Goal: Task Accomplishment & Management: Manage account settings

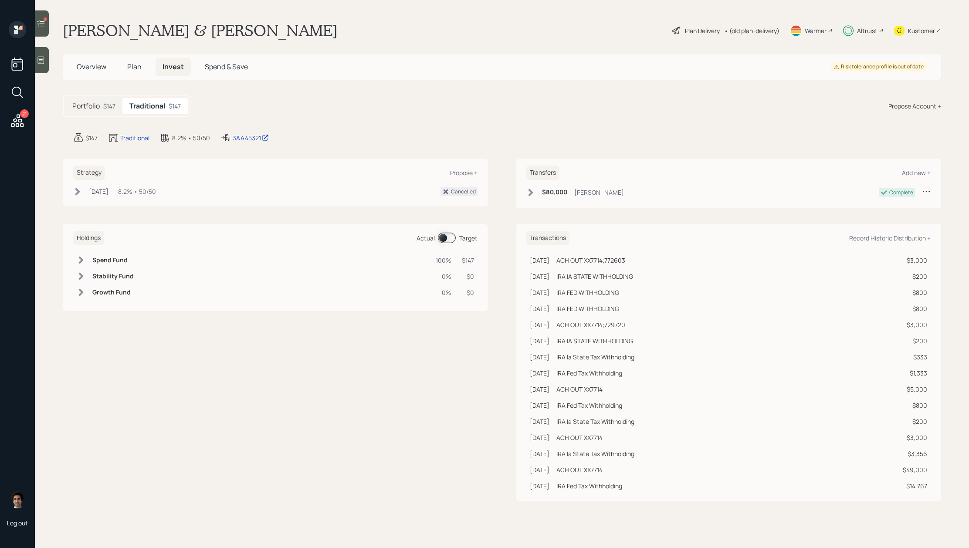
click at [112, 104] on div "$147" at bounding box center [109, 105] width 12 height 9
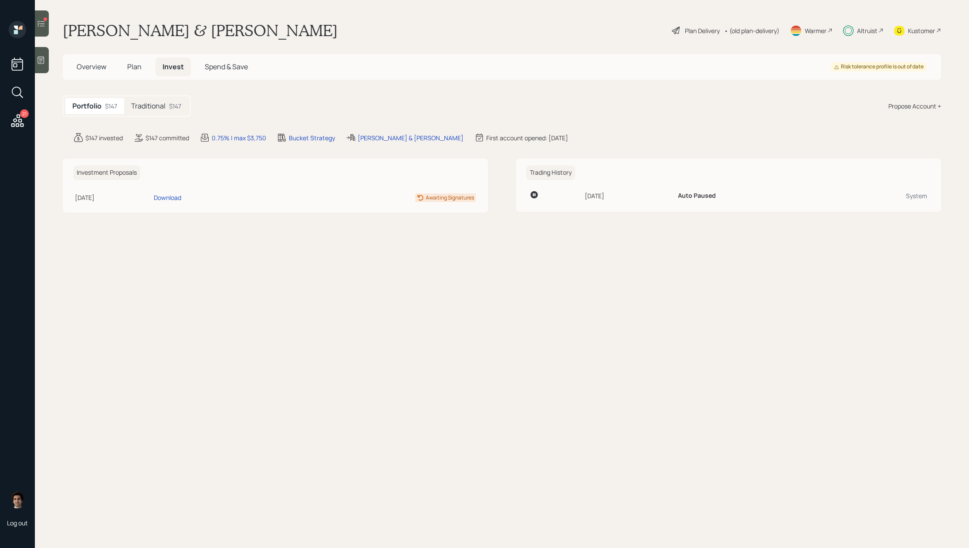
click at [141, 106] on h5 "Traditional" at bounding box center [148, 106] width 34 height 8
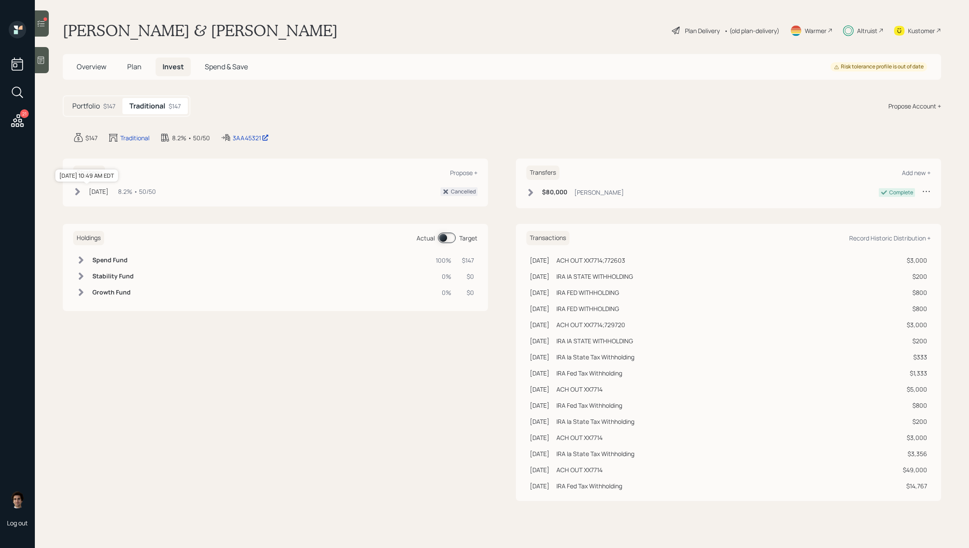
click at [95, 195] on div "Mar 31, 2023" at bounding box center [99, 191] width 20 height 9
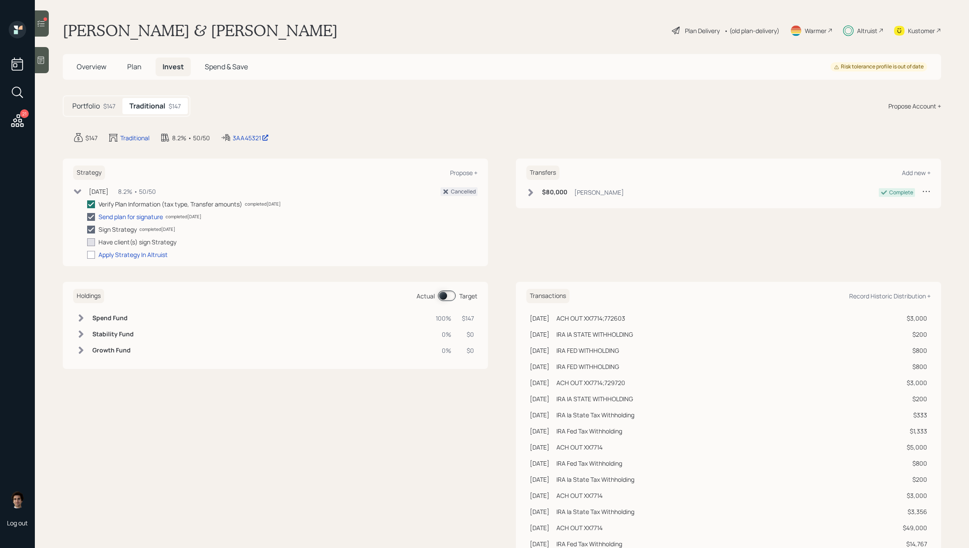
click at [464, 192] on div "Cancelled" at bounding box center [463, 192] width 25 height 8
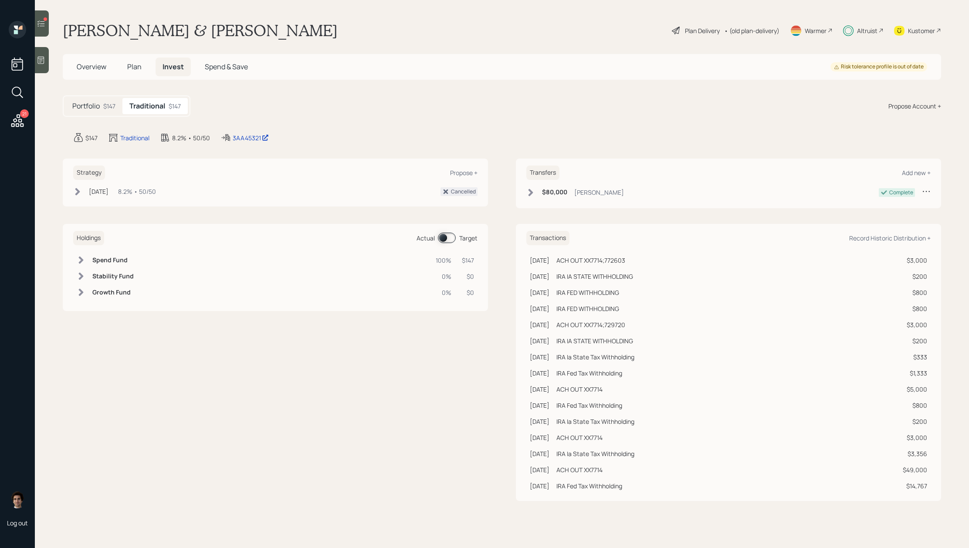
click at [459, 193] on div "Cancelled" at bounding box center [463, 192] width 25 height 8
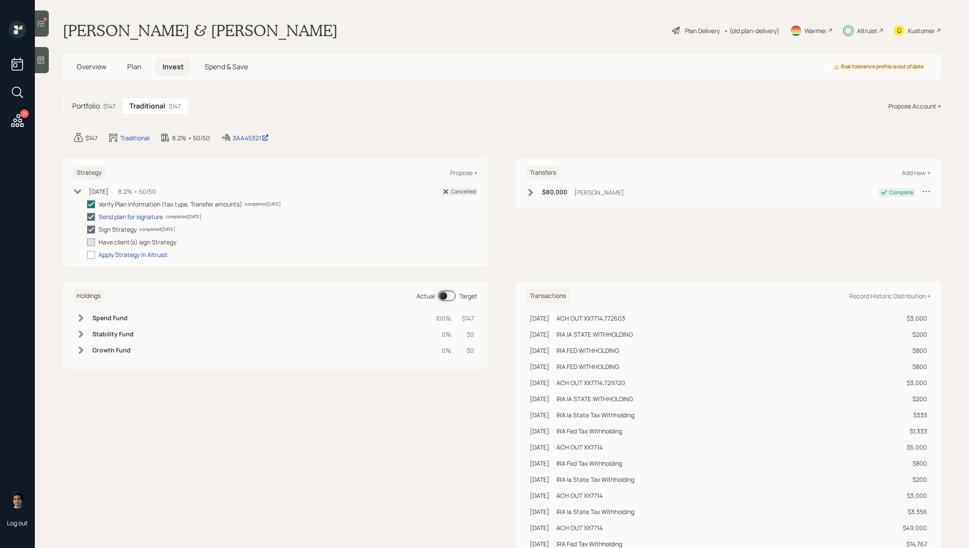
click at [452, 189] on div "Cancelled" at bounding box center [463, 192] width 25 height 8
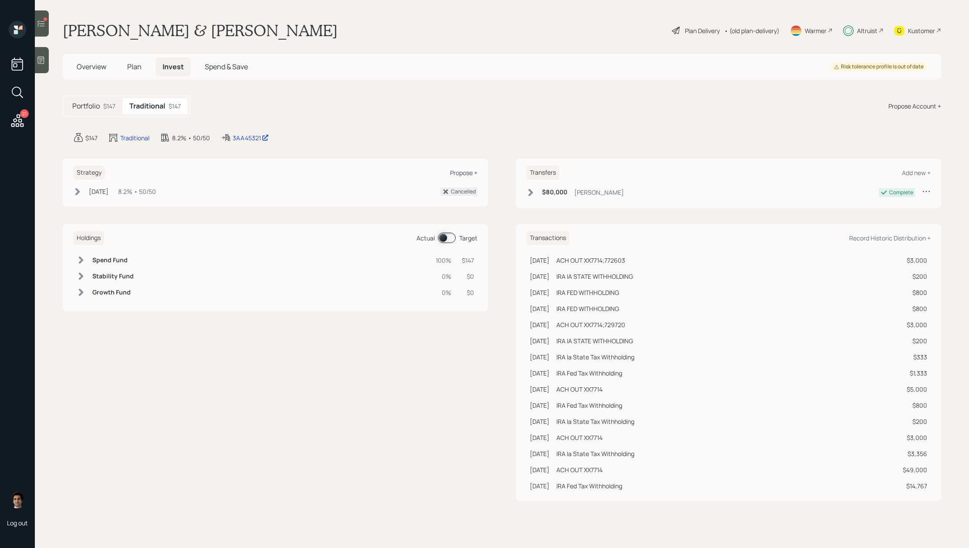
click at [457, 173] on div "Propose +" at bounding box center [463, 173] width 27 height 8
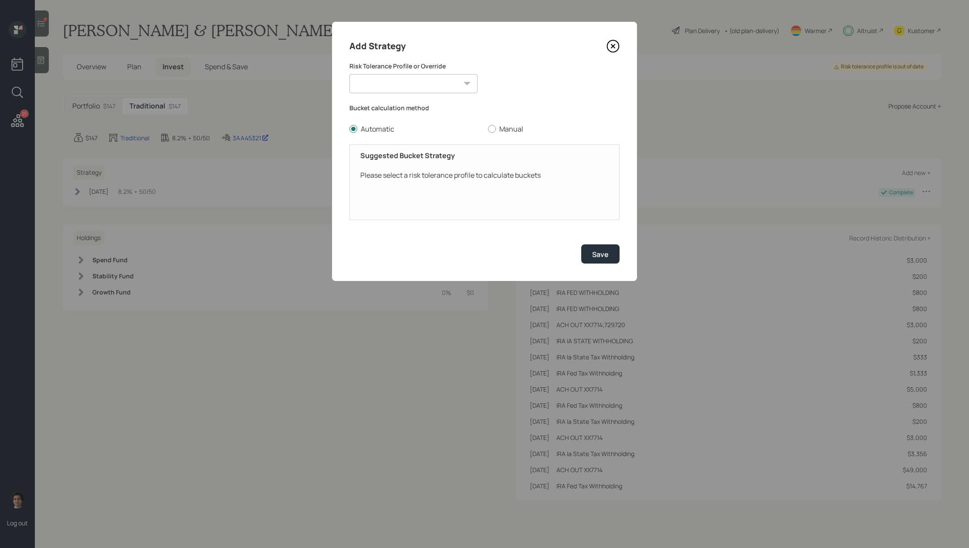
click at [615, 45] on icon at bounding box center [612, 46] width 13 height 13
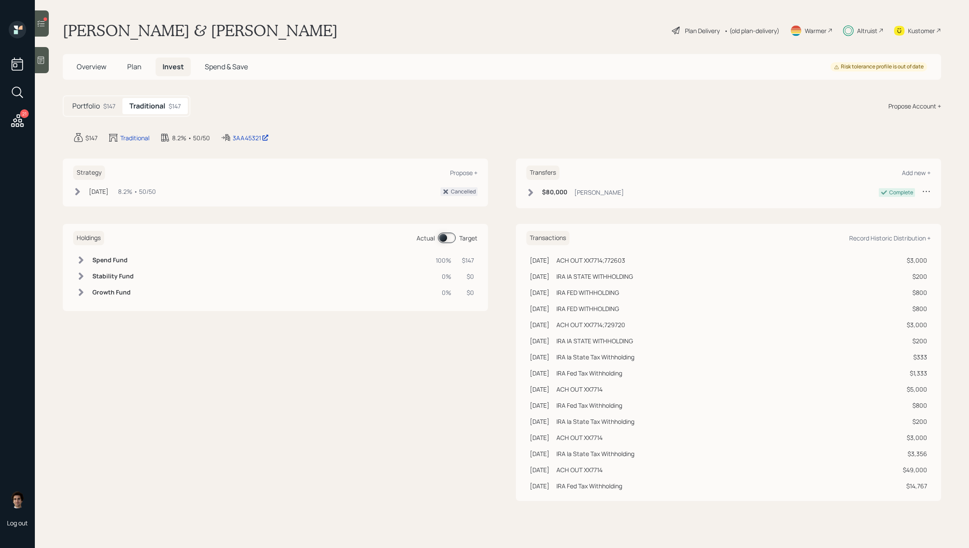
click at [156, 190] on div "8.2% • 50/50" at bounding box center [137, 191] width 38 height 9
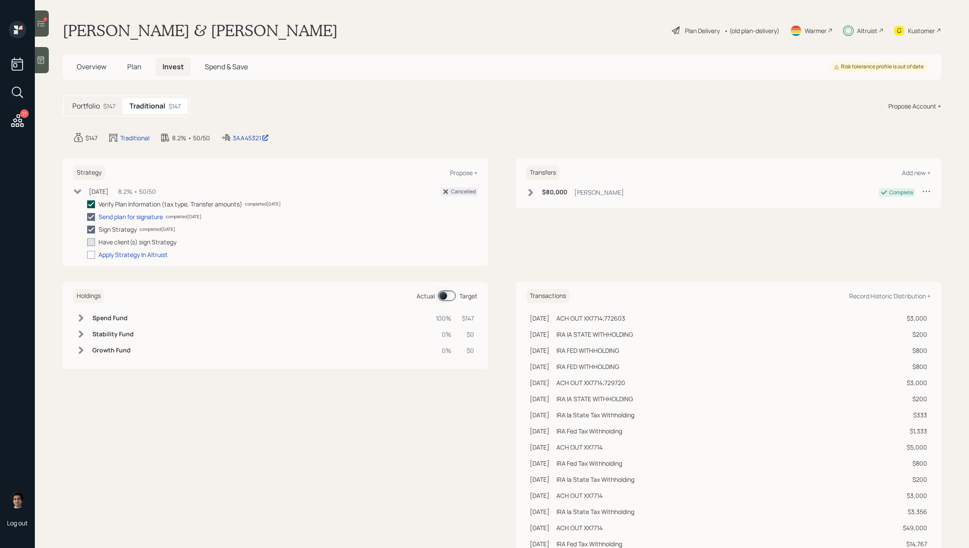
click at [96, 201] on label at bounding box center [92, 203] width 11 height 9
click at [87, 204] on input "checkbox" at bounding box center [87, 204] width 0 height 0
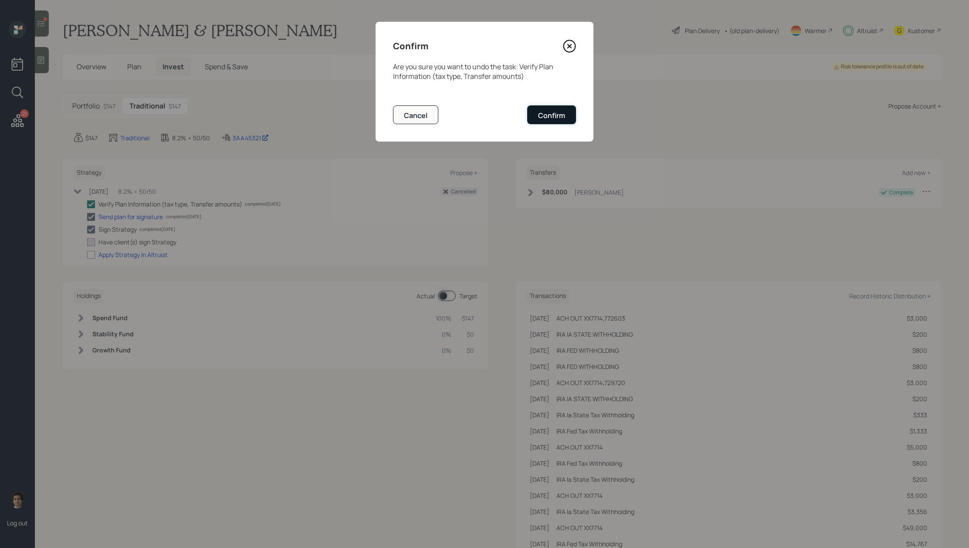
click at [562, 112] on div "Confirm" at bounding box center [551, 116] width 27 height 10
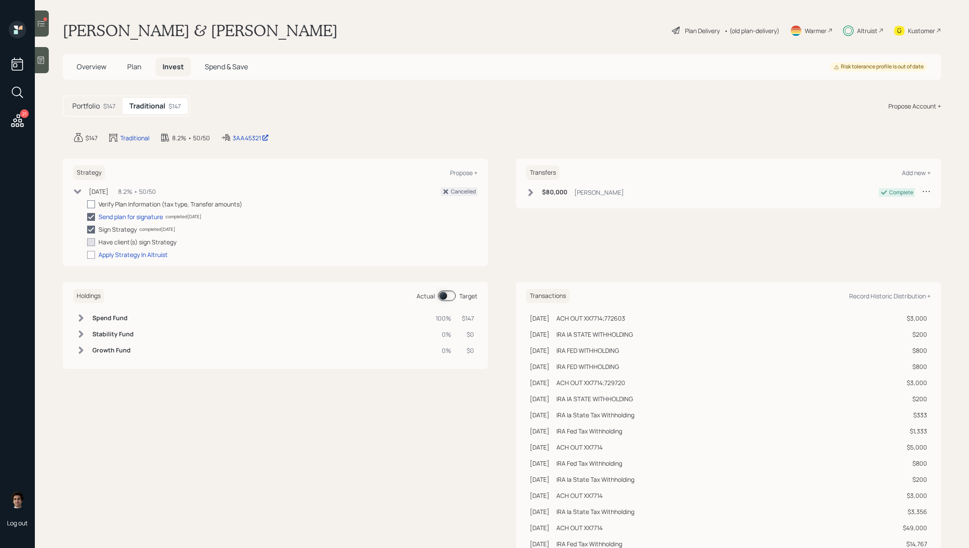
click at [91, 200] on div at bounding box center [91, 204] width 8 height 8
click at [87, 204] on input "checkbox" at bounding box center [87, 204] width 0 height 0
checkbox input "true"
click at [92, 258] on div at bounding box center [91, 255] width 8 height 8
click at [87, 255] on input "checkbox" at bounding box center [87, 254] width 0 height 0
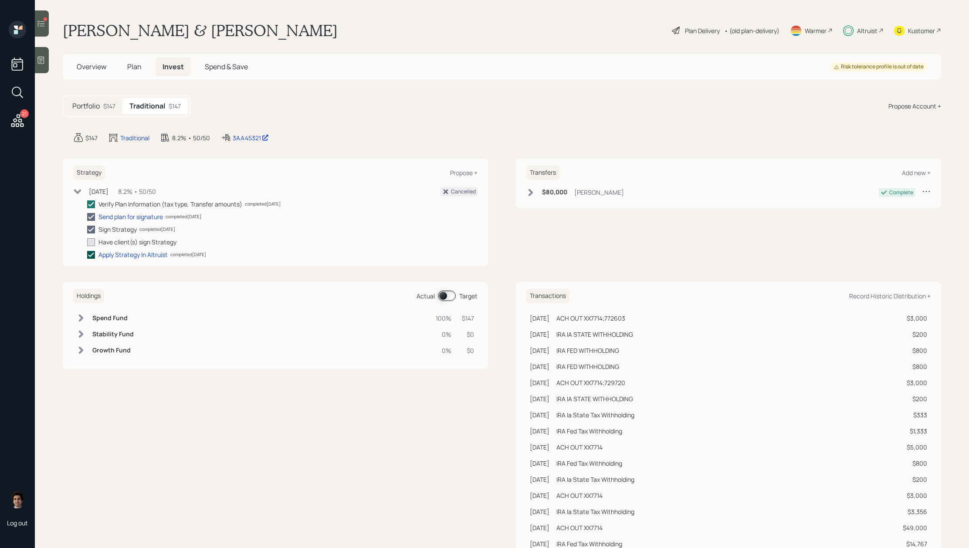
click at [92, 257] on icon at bounding box center [91, 255] width 8 height 8
click at [87, 255] on input "checkbox" at bounding box center [87, 254] width 0 height 0
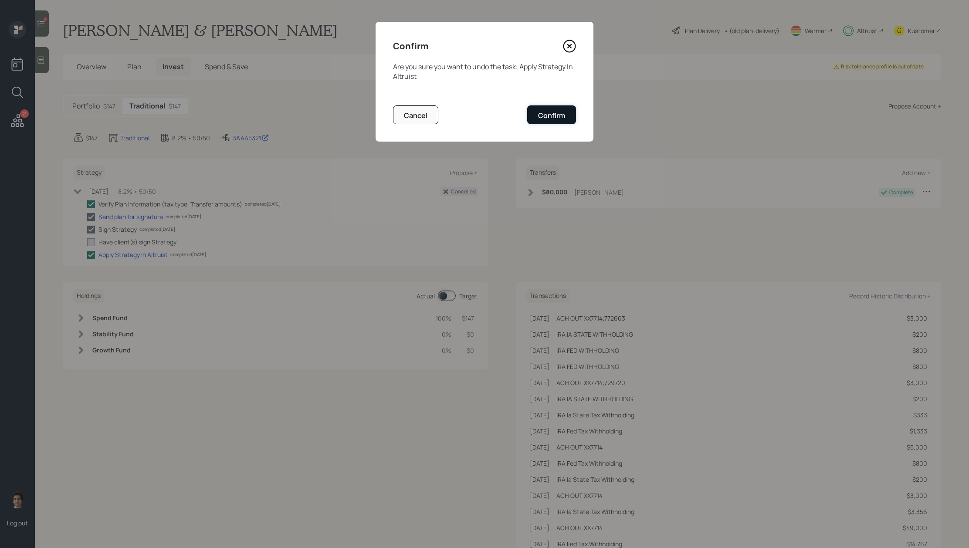
click at [564, 106] on button "Confirm" at bounding box center [551, 114] width 49 height 19
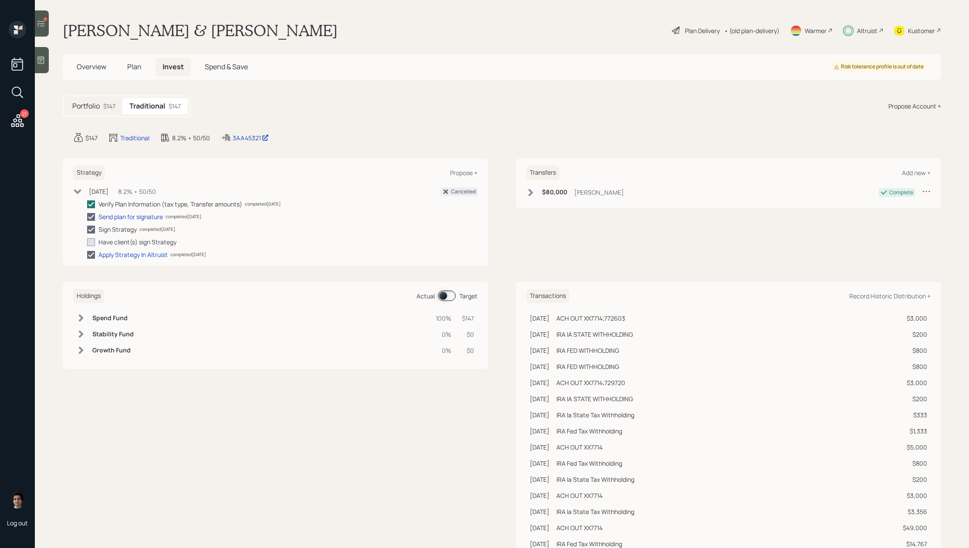
checkbox input "false"
click at [439, 178] on div "Strategy Propose +" at bounding box center [275, 173] width 404 height 14
click at [17, 119] on icon at bounding box center [18, 121] width 16 height 16
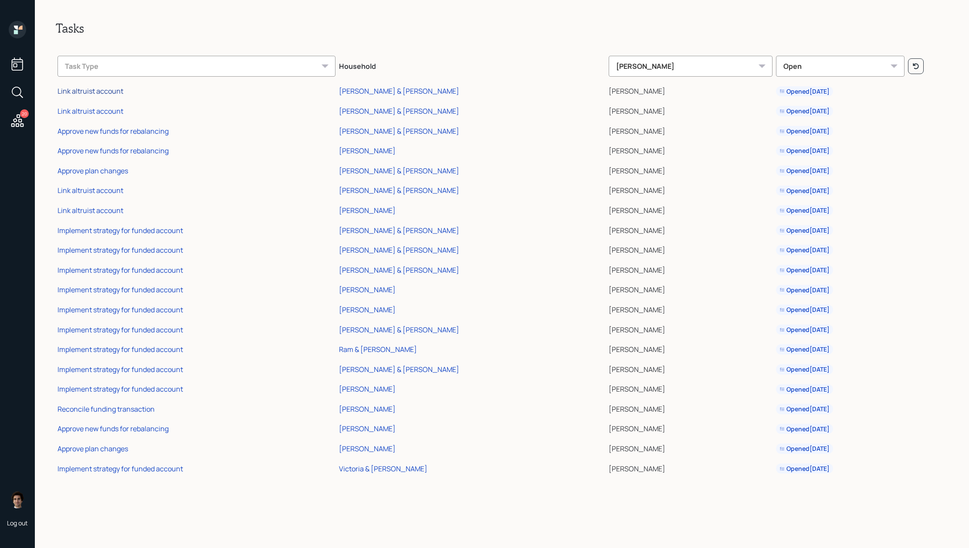
click at [104, 89] on div "Link altruist account" at bounding box center [90, 91] width 66 height 10
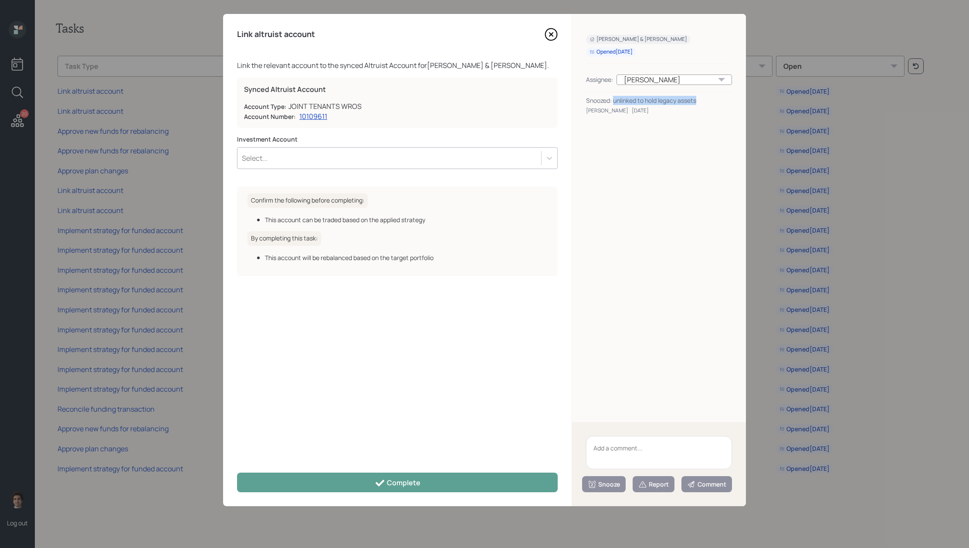
drag, startPoint x: 699, startPoint y: 104, endPoint x: 615, endPoint y: 103, distance: 84.5
click at [615, 103] on div "Snoozed: unlinked to hold legacy assets" at bounding box center [659, 100] width 146 height 9
copy div "unlinked to hold legacy assets"
click at [686, 455] on textarea at bounding box center [659, 452] width 146 height 33
paste textarea "unlinked to hold legacy assets"
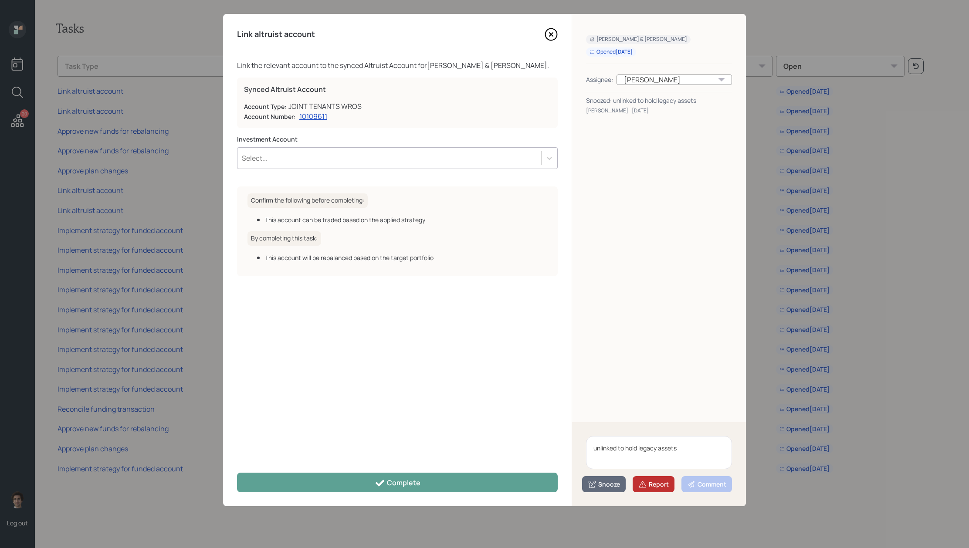
type textarea "unlinked to hold legacy assets"
click at [662, 489] on button "Report" at bounding box center [653, 484] width 42 height 16
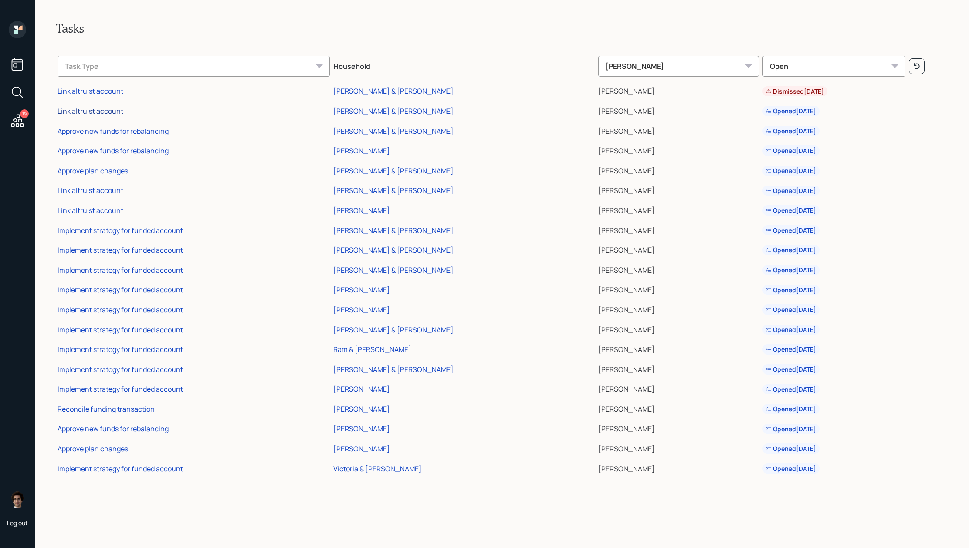
click at [95, 112] on div "Link altruist account" at bounding box center [90, 111] width 66 height 10
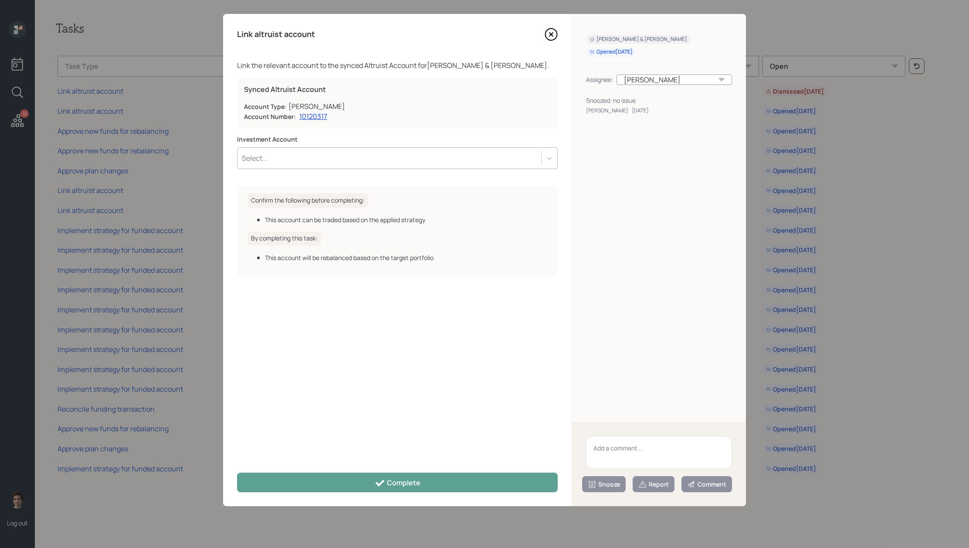
click at [324, 160] on div "Select..." at bounding box center [389, 158] width 304 height 15
drag, startPoint x: 648, startPoint y: 97, endPoint x: 612, endPoint y: 102, distance: 35.7
click at [612, 102] on div "Snoozed: no issue" at bounding box center [659, 100] width 146 height 9
click at [643, 456] on textarea at bounding box center [659, 452] width 146 height 33
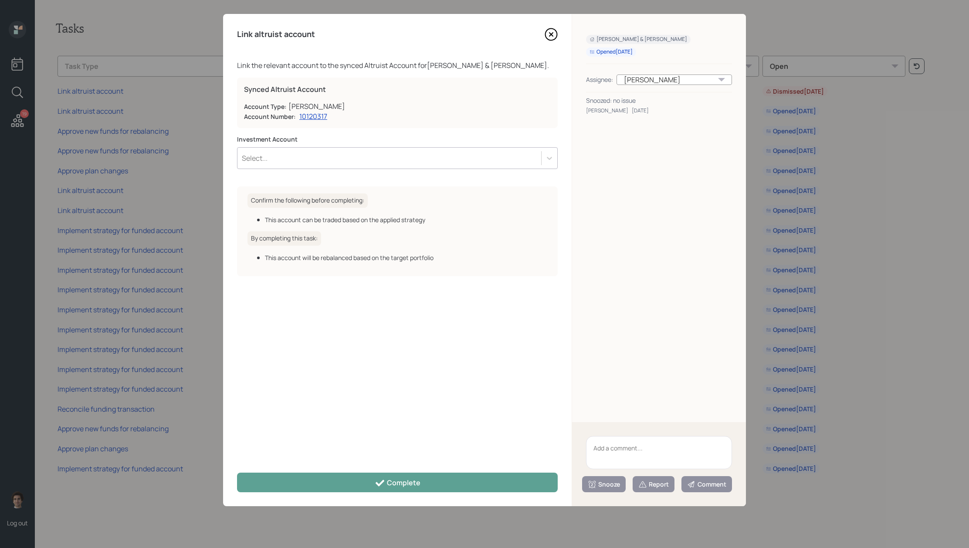
paste textarea "unlinked to hold legacy assets"
drag, startPoint x: 687, startPoint y: 448, endPoint x: 541, endPoint y: 448, distance: 145.9
click at [541, 448] on div "Link altruist account Link the relevant account to the synced Altruist Account …" at bounding box center [484, 260] width 523 height 492
type textarea "no issue"
click at [636, 478] on button "Report" at bounding box center [653, 484] width 42 height 16
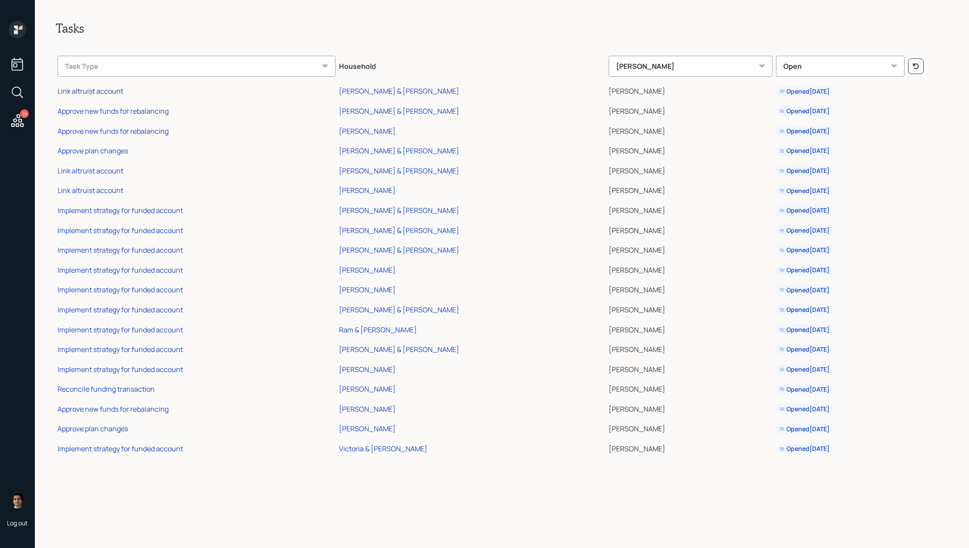
click at [97, 92] on div "Link altruist account" at bounding box center [90, 91] width 66 height 10
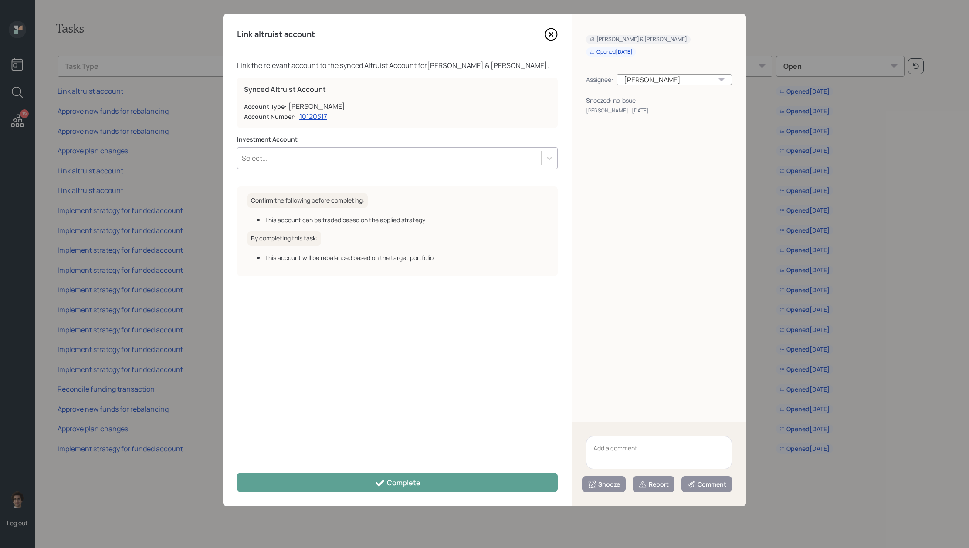
click at [611, 441] on textarea at bounding box center [659, 452] width 146 height 33
type textarea "no issue"
click at [652, 485] on div "Report" at bounding box center [653, 484] width 30 height 9
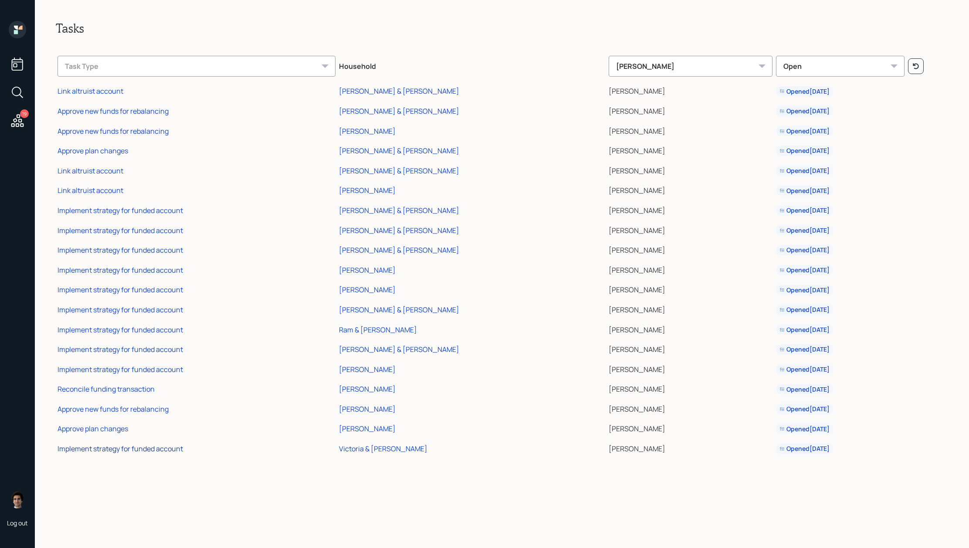
click at [169, 453] on div "Implement strategy for funded account" at bounding box center [119, 449] width 125 height 10
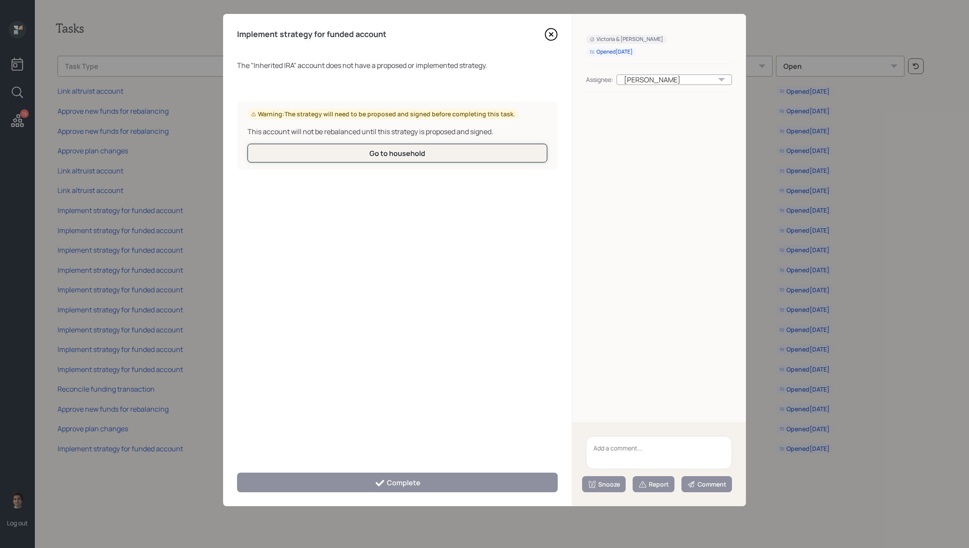
click at [488, 157] on button "Go to household" at bounding box center [397, 153] width 300 height 19
